Goal: Transaction & Acquisition: Purchase product/service

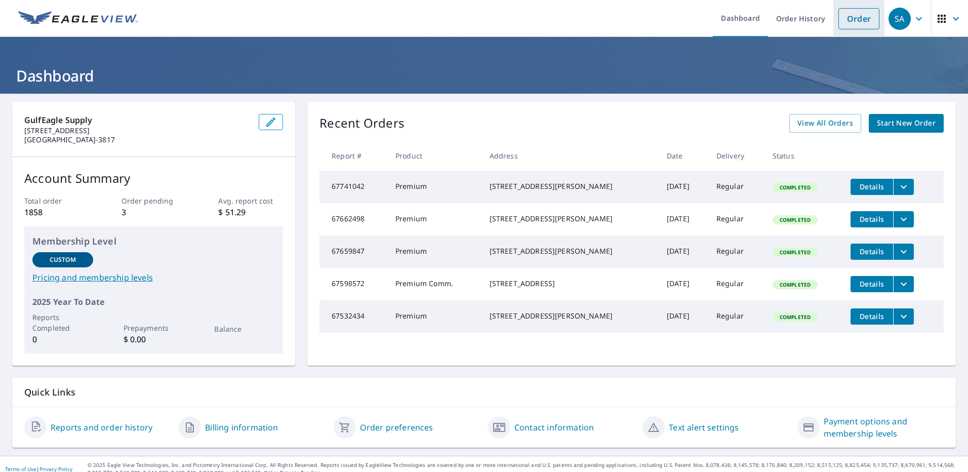
click at [848, 19] on link "Order" at bounding box center [859, 18] width 41 height 21
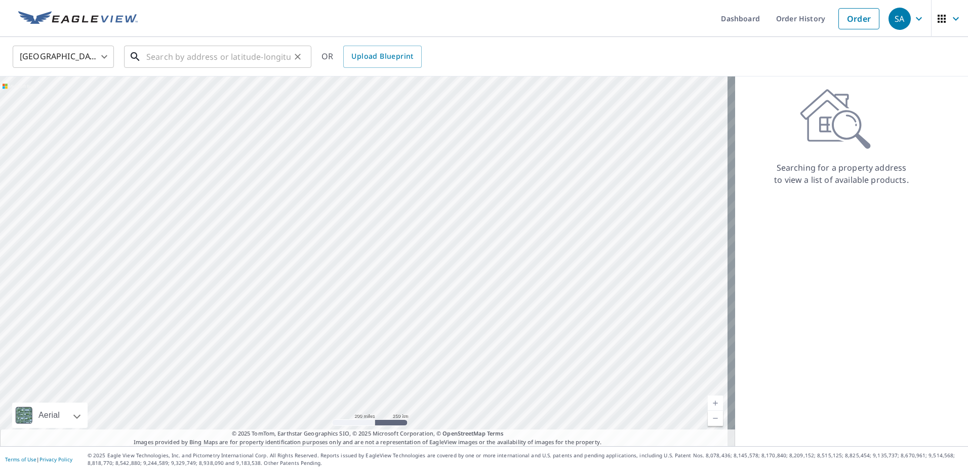
click at [147, 62] on input "text" at bounding box center [218, 57] width 144 height 28
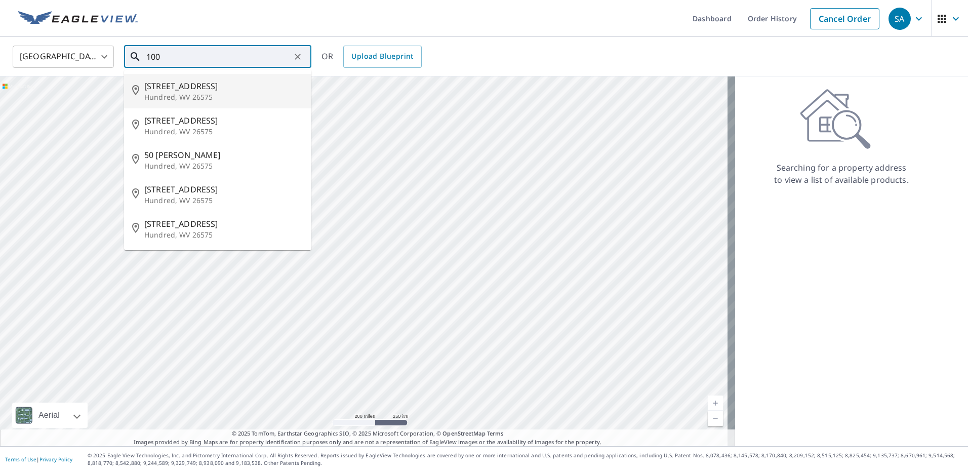
type input "100"
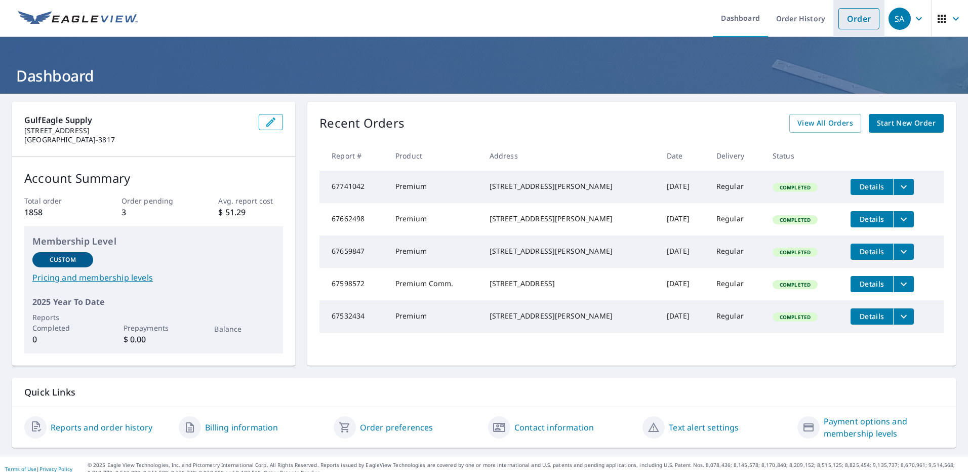
click at [841, 16] on link "Order" at bounding box center [859, 18] width 41 height 21
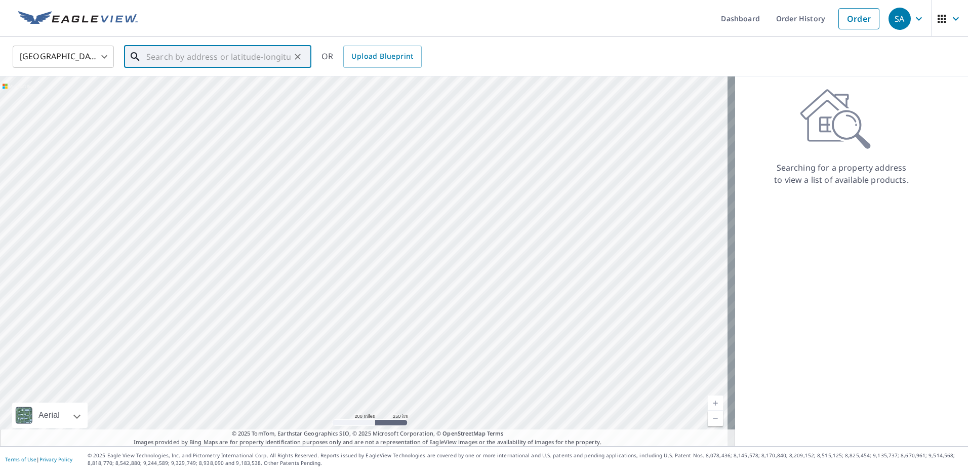
click at [158, 62] on input "text" at bounding box center [218, 57] width 144 height 28
